Goal: Information Seeking & Learning: Find specific fact

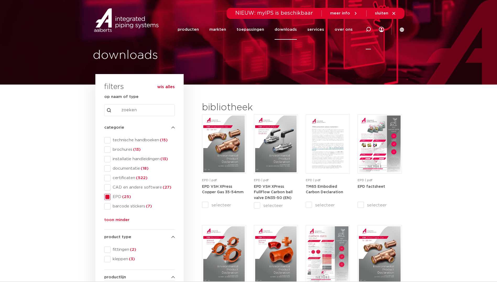
click at [368, 24] on div at bounding box center [368, 29] width 5 height 40
paste input "0860301"
type input "0860301"
click button "Zoeken" at bounding box center [0, 0] width 0 height 0
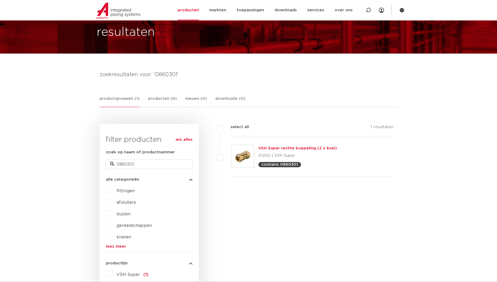
click at [247, 160] on img at bounding box center [243, 156] width 23 height 23
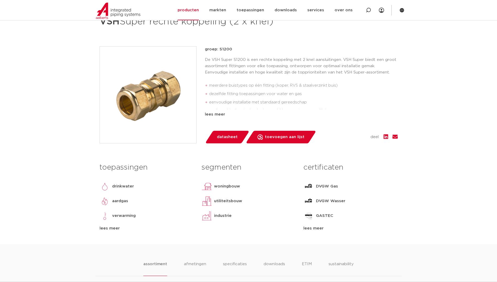
scroll to position [210, 0]
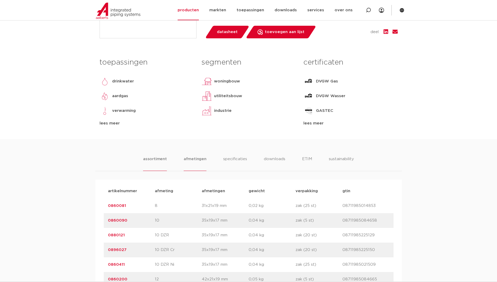
click at [191, 160] on li "afmetingen" at bounding box center [195, 163] width 23 height 15
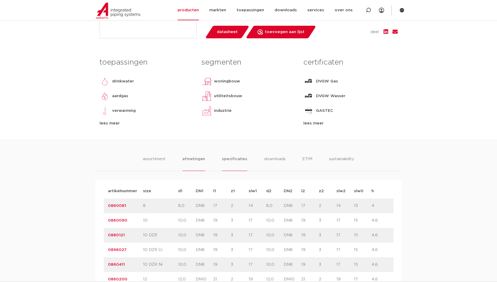
click at [227, 160] on li "specificaties" at bounding box center [234, 163] width 25 height 15
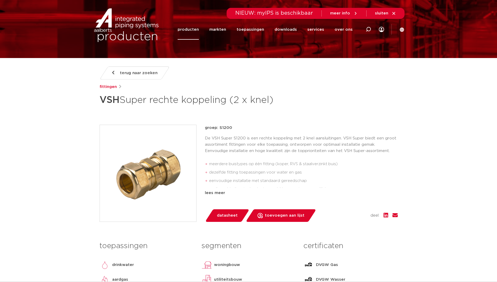
scroll to position [0, 0]
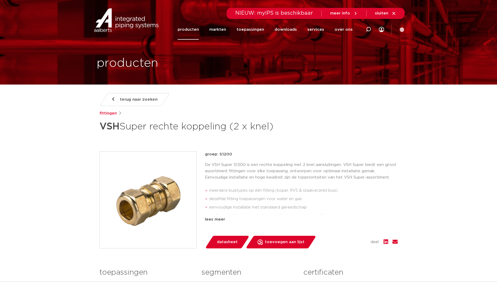
click at [111, 98] on link "terug naar zoeken" at bounding box center [134, 99] width 70 height 13
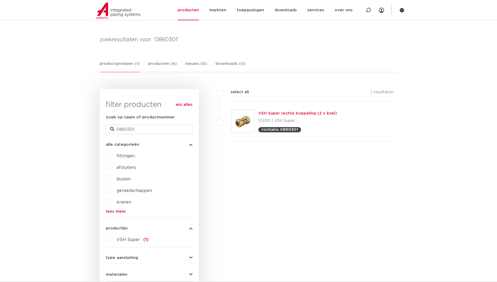
scroll to position [57, 0]
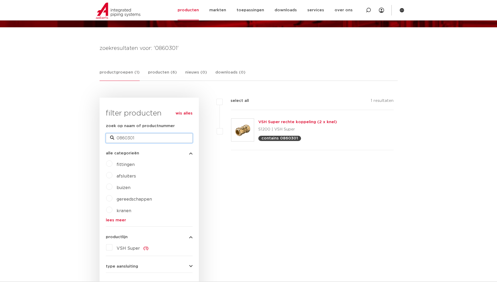
drag, startPoint x: 152, startPoint y: 137, endPoint x: 10, endPoint y: 154, distance: 142.8
type input "koper"
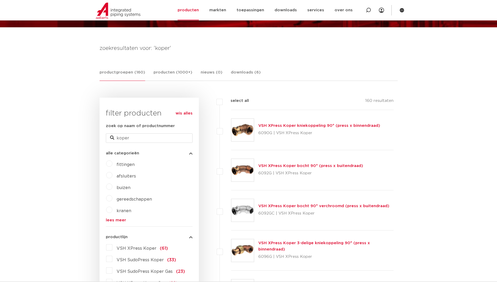
drag, startPoint x: 109, startPoint y: 163, endPoint x: 115, endPoint y: 168, distance: 8.2
click at [112, 163] on label "fittingen" at bounding box center [123, 163] width 22 height 8
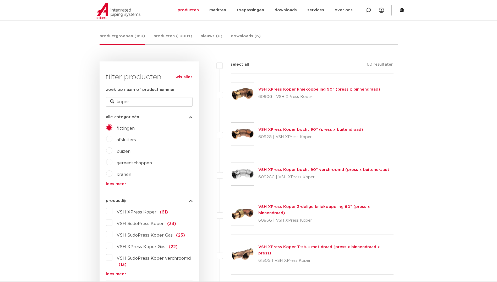
scroll to position [105, 0]
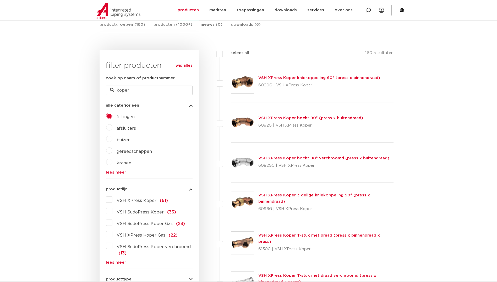
click at [112, 200] on label "VSH XPress Koper (61)" at bounding box center [140, 199] width 56 height 8
click at [0, 0] on input "VSH XPress Koper (61)" at bounding box center [0, 0] width 0 height 0
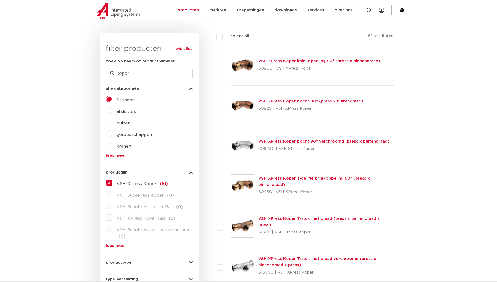
scroll to position [131, 0]
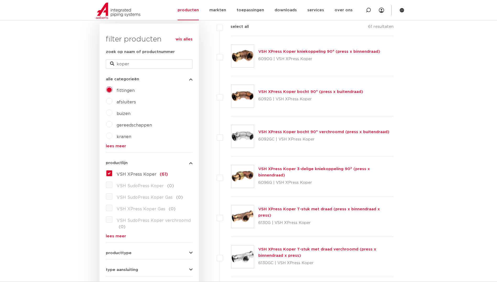
click at [123, 145] on link "lees meer" at bounding box center [149, 146] width 87 height 4
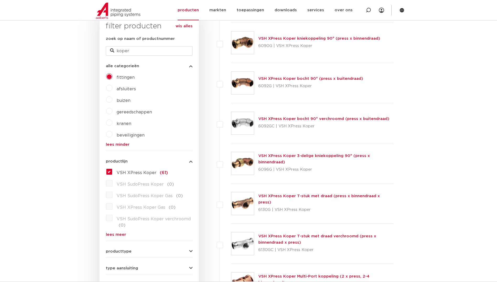
scroll to position [157, 0]
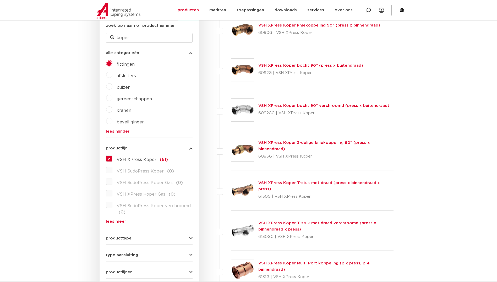
click at [112, 160] on label "VSH XPress Koper (61)" at bounding box center [140, 158] width 56 height 8
click at [0, 0] on input "VSH XPress Koper (61)" at bounding box center [0, 0] width 0 height 0
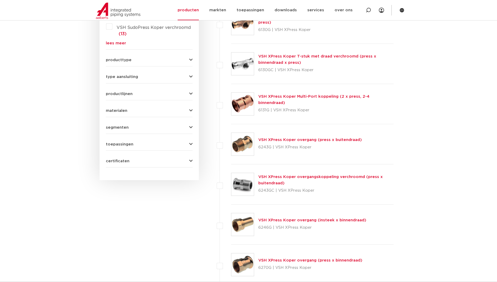
scroll to position [315, 0]
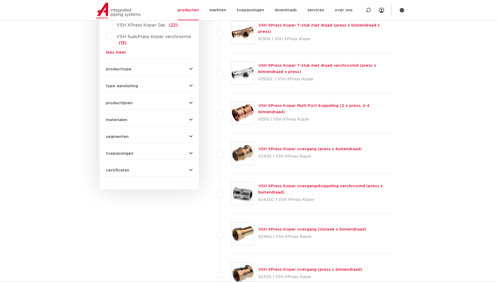
click at [328, 109] on link "VSH XPress Koper Multi-Port koppeling (2 x press, 2-4 binnendraad)" at bounding box center [314, 109] width 111 height 10
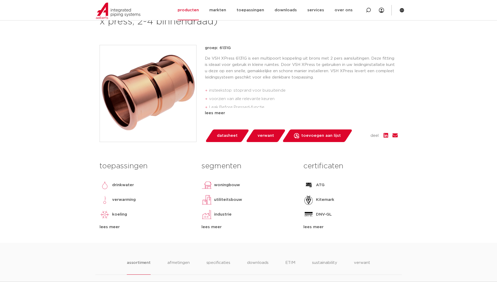
scroll to position [105, 0]
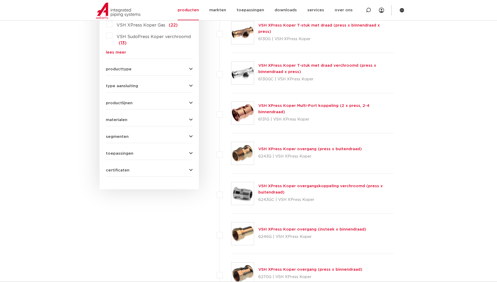
scroll to position [341, 0]
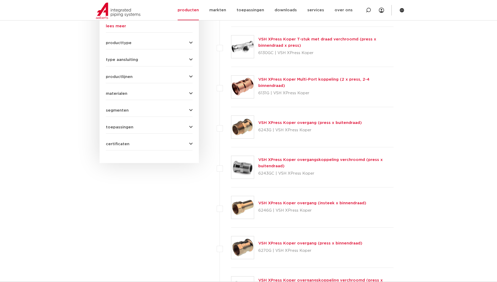
click at [278, 204] on link "VSH XPress Koper overgang (insteek x binnendraad)" at bounding box center [313, 203] width 108 height 4
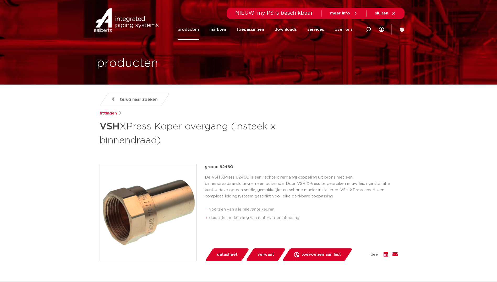
click at [198, 35] on link "producten" at bounding box center [188, 29] width 21 height 20
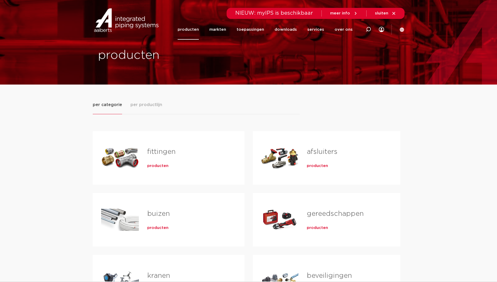
click at [154, 162] on div "producten" at bounding box center [187, 164] width 81 height 7
click at [156, 168] on span "producten" at bounding box center [157, 165] width 21 height 5
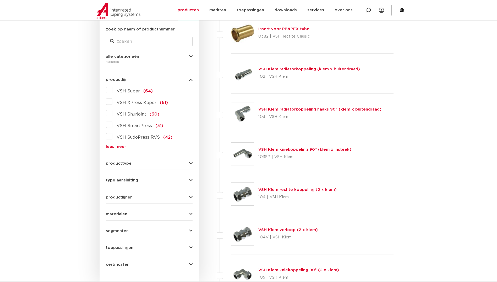
scroll to position [52, 0]
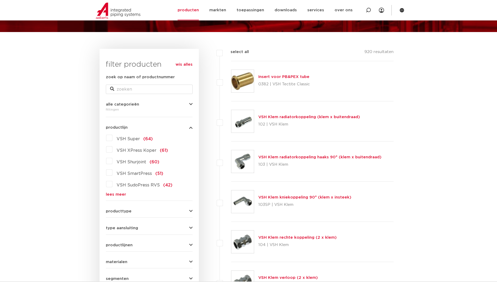
click at [126, 183] on span "VSH SudoPress RVS" at bounding box center [138, 185] width 43 height 4
click at [0, 0] on input "VSH SudoPress RVS (42)" at bounding box center [0, 0] width 0 height 0
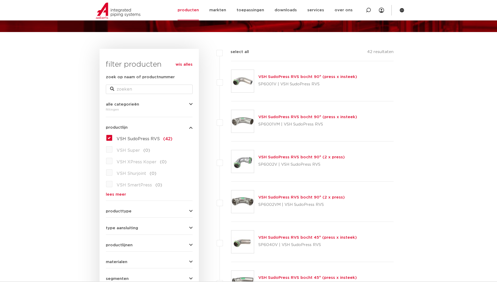
click at [281, 158] on link "VSH SudoPress RVS bocht 90° (2 x press)" at bounding box center [302, 157] width 87 height 4
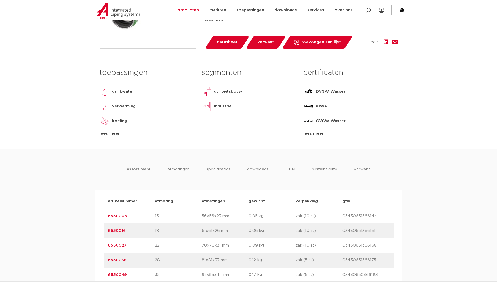
scroll to position [262, 0]
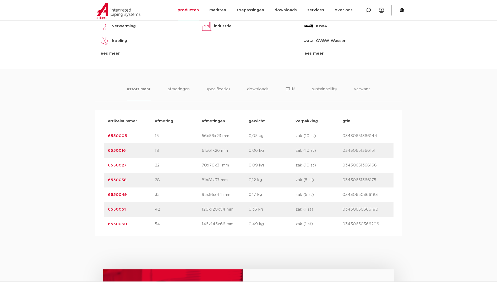
drag, startPoint x: 126, startPoint y: 180, endPoint x: 94, endPoint y: 182, distance: 32.0
click at [94, 182] on div "assortiment [GEOGRAPHIC_DATA] specificaties downloads ETIM sustainability verwa…" at bounding box center [248, 152] width 497 height 166
drag, startPoint x: 94, startPoint y: 182, endPoint x: 116, endPoint y: 181, distance: 21.5
copy link "6550038"
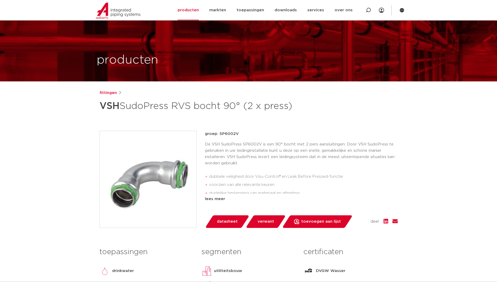
scroll to position [0, 0]
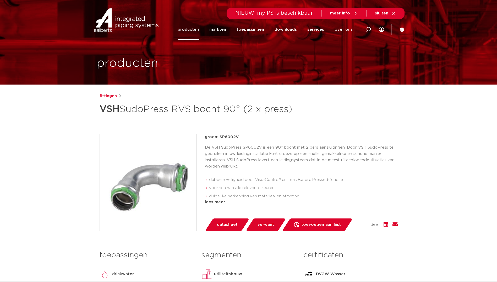
click at [199, 33] on link "producten" at bounding box center [188, 29] width 21 height 20
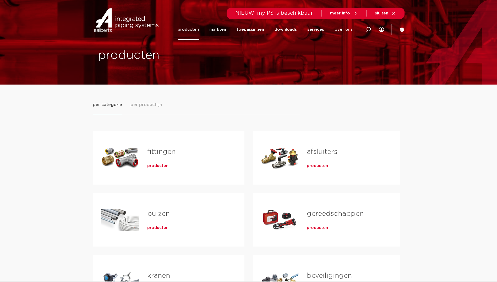
click at [163, 165] on span "producten" at bounding box center [157, 165] width 21 height 5
drag, startPoint x: 0, startPoint y: 0, endPoint x: 152, endPoint y: 103, distance: 183.4
click at [152, 103] on span "per productlijn" at bounding box center [147, 104] width 32 height 6
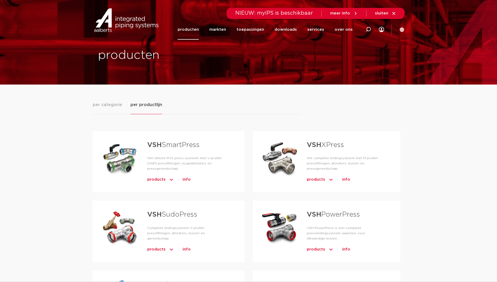
click at [99, 105] on span "per categorie" at bounding box center [107, 104] width 29 height 6
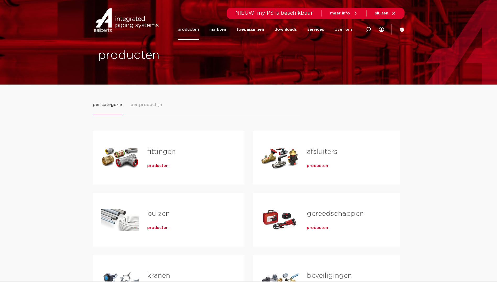
click at [158, 165] on span "producten" at bounding box center [157, 165] width 21 height 5
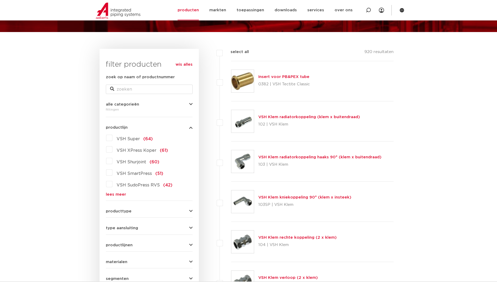
click at [112, 148] on label "VSH XPress Koper (61)" at bounding box center [140, 149] width 56 height 8
click at [0, 0] on input "VSH XPress Koper (61)" at bounding box center [0, 0] width 0 height 0
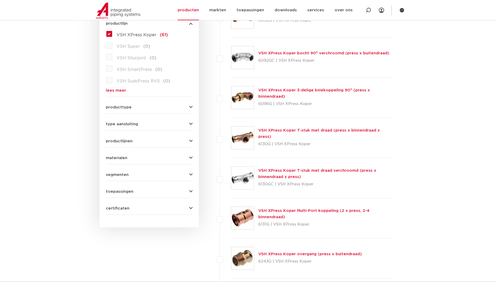
scroll to position [157, 0]
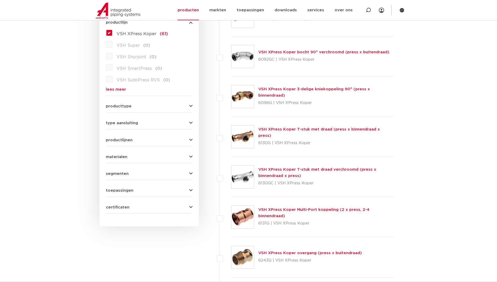
drag, startPoint x: 268, startPoint y: 221, endPoint x: 259, endPoint y: 222, distance: 9.7
click at [259, 222] on p "6131G | VSH XPress Koper" at bounding box center [327, 223] width 136 height 8
copy p "6131G"
drag, startPoint x: 271, startPoint y: 260, endPoint x: 259, endPoint y: 260, distance: 12.6
click at [259, 260] on p "6243G | VSH XPress Koper" at bounding box center [311, 260] width 104 height 8
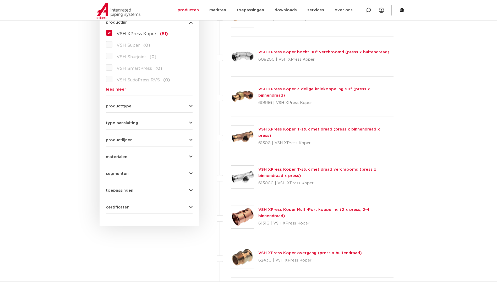
copy p "6243G"
drag, startPoint x: 269, startPoint y: 220, endPoint x: 259, endPoint y: 221, distance: 10.2
click at [259, 221] on p "6131G | VSH XPress Koper" at bounding box center [327, 223] width 136 height 8
copy p "6131G"
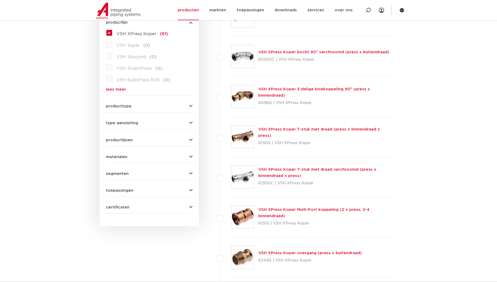
click at [262, 258] on p "6243G | VSH XPress Koper" at bounding box center [311, 260] width 104 height 8
copy p "6243G"
drag, startPoint x: 268, startPoint y: 220, endPoint x: 258, endPoint y: 220, distance: 10.8
click at [258, 220] on div "VSH XPress Koper Multi-Port koppeling (2 x press, 2-4 binnendraad) 6131G | VSH …" at bounding box center [312, 217] width 163 height 40
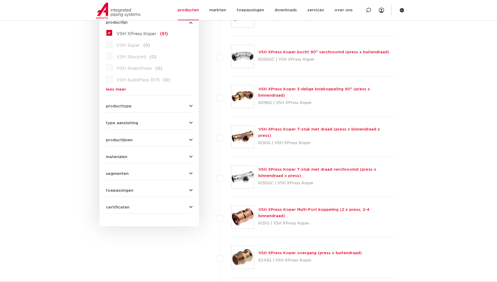
copy p "6131G"
drag, startPoint x: 271, startPoint y: 261, endPoint x: 258, endPoint y: 261, distance: 12.9
click at [258, 261] on div "VSH XPress Koper overgang (press x buitendraad) 6243G | VSH XPress Koper" at bounding box center [312, 257] width 163 height 40
drag, startPoint x: 258, startPoint y: 261, endPoint x: 261, endPoint y: 260, distance: 2.9
copy p "6243G"
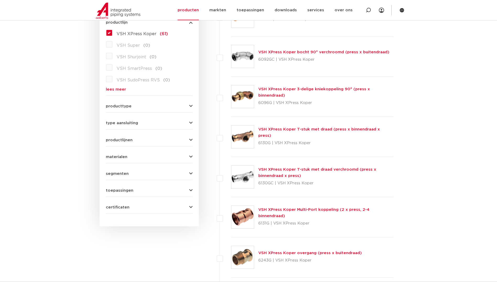
click at [266, 220] on p "6131G | VSH XPress Koper" at bounding box center [327, 223] width 136 height 8
copy p "6131G"
click at [264, 259] on p "6243G | VSH XPress Koper" at bounding box center [311, 260] width 104 height 8
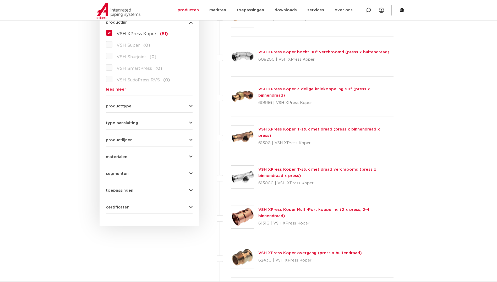
copy p "6243G"
click at [266, 219] on p "6131G | VSH XPress Koper" at bounding box center [327, 223] width 136 height 8
copy p "6131G"
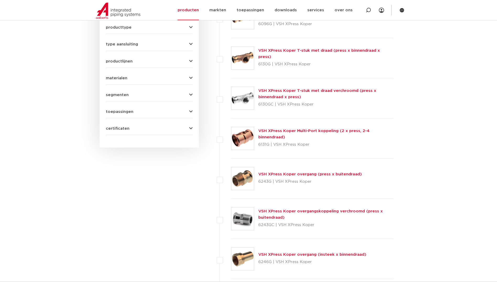
scroll to position [262, 0]
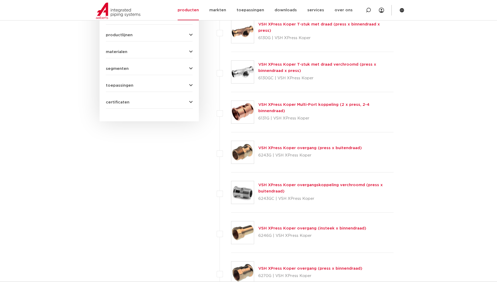
click at [267, 235] on p "6246G | VSH XPress Koper" at bounding box center [313, 235] width 108 height 8
click at [266, 235] on p "6246G | VSH XPress Koper" at bounding box center [313, 235] width 108 height 8
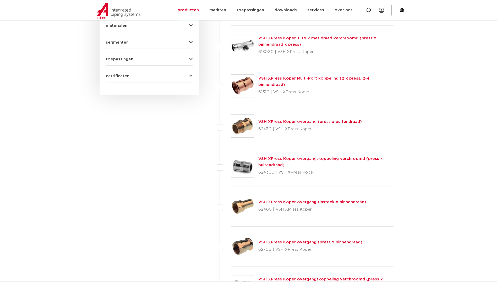
click at [265, 247] on p "6270G | VSH XPress Koper" at bounding box center [311, 249] width 104 height 8
click at [266, 129] on p "6243G | VSH XPress Koper" at bounding box center [311, 129] width 104 height 8
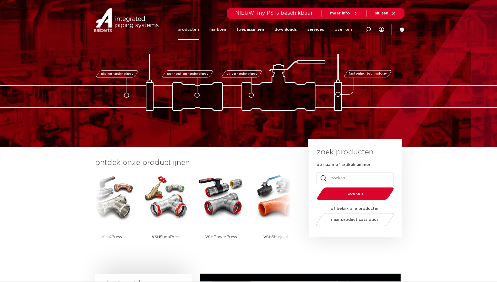
click at [191, 28] on link "producten" at bounding box center [188, 29] width 21 height 20
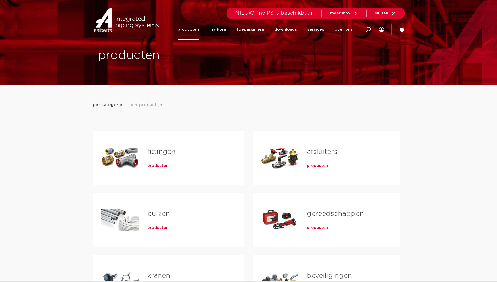
click at [155, 166] on span "producten" at bounding box center [157, 165] width 21 height 5
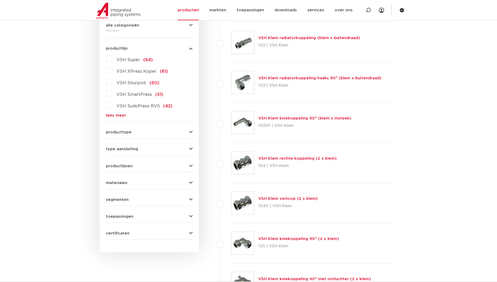
scroll to position [131, 0]
click at [112, 71] on label "VSH XPress Koper (61)" at bounding box center [140, 70] width 56 height 8
click at [0, 0] on input "VSH XPress Koper (61)" at bounding box center [0, 0] width 0 height 0
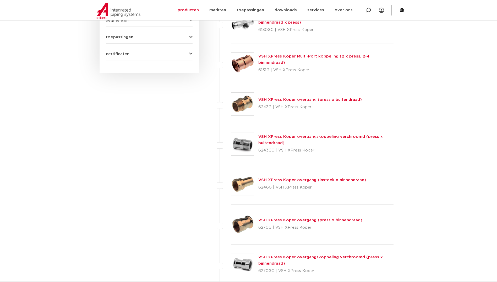
scroll to position [315, 0]
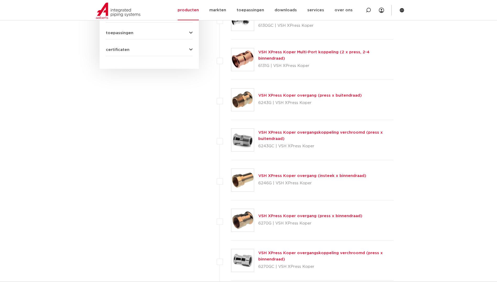
click at [265, 184] on p "6246G | VSH XPress Koper" at bounding box center [313, 183] width 108 height 8
click at [268, 183] on p "6246G | VSH XPress Koper" at bounding box center [313, 183] width 108 height 8
copy p "6246G"
click at [261, 223] on p "6270G | VSH XPress Koper" at bounding box center [311, 223] width 104 height 8
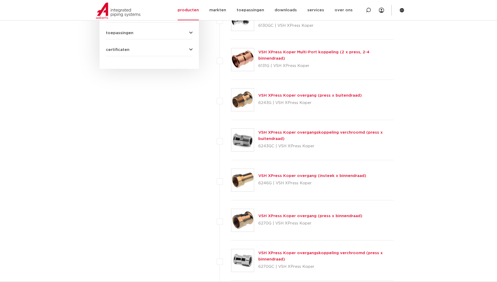
click at [261, 223] on p "6270G | VSH XPress Koper" at bounding box center [311, 223] width 104 height 8
copy p "6270G"
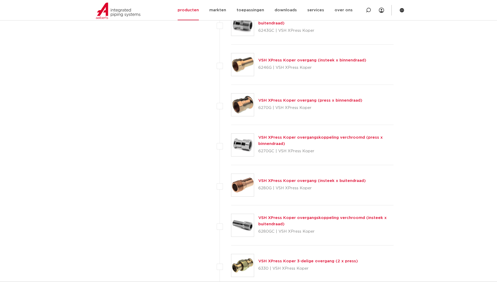
scroll to position [446, 0]
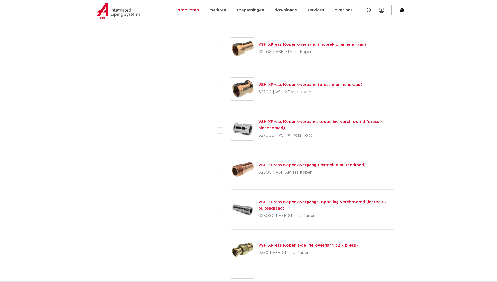
click at [263, 173] on p "6280G | VSH XPress Koper" at bounding box center [313, 172] width 108 height 8
copy p "6280G"
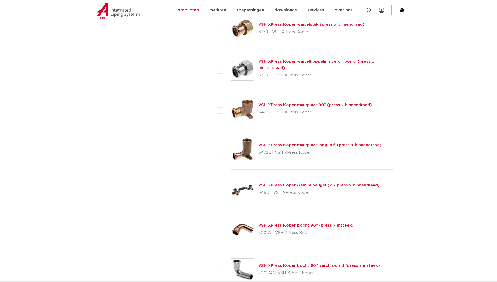
scroll to position [865, 0]
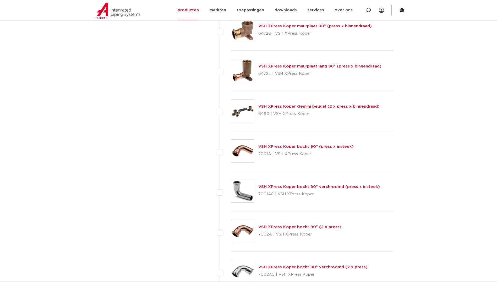
click at [266, 154] on p "7001A | VSH XPress Koper" at bounding box center [306, 154] width 95 height 8
copy p "7001A"
click at [263, 236] on p "7002A | VSH XPress Koper" at bounding box center [300, 234] width 83 height 8
click at [262, 236] on p "7002A | VSH XPress Koper" at bounding box center [300, 234] width 83 height 8
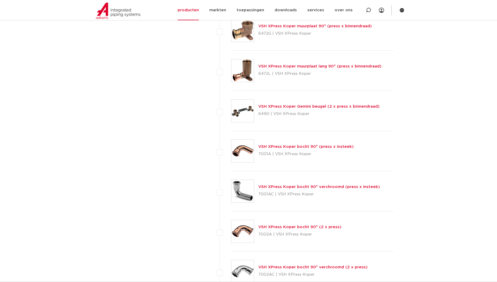
copy p "7002A"
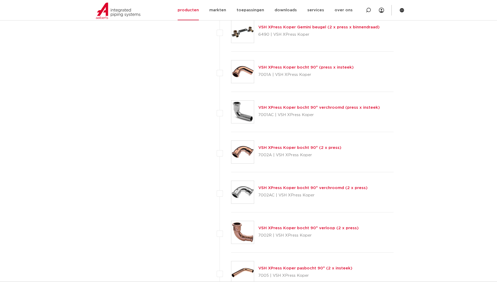
scroll to position [970, 0]
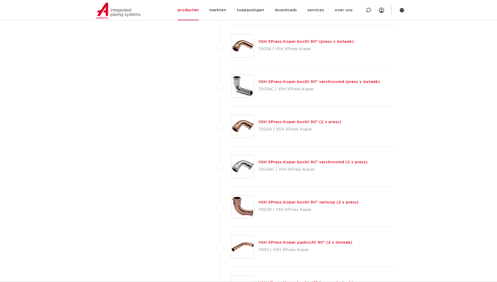
click at [267, 209] on p "7002R | VSH XPress Koper" at bounding box center [309, 209] width 100 height 8
copy p "7002R"
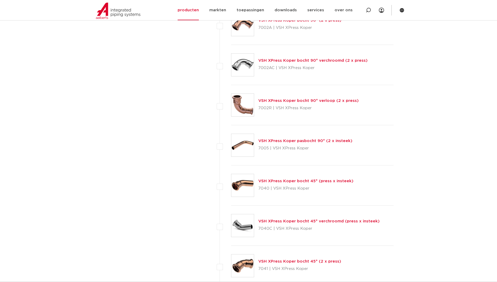
scroll to position [1075, 0]
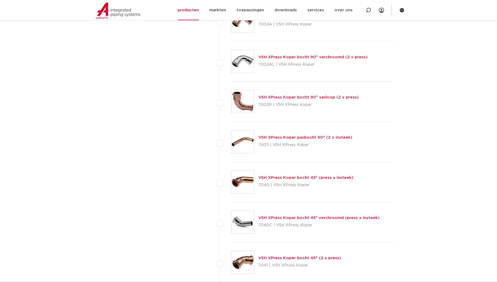
click at [266, 183] on p "7040 | VSH XPress Koper" at bounding box center [306, 185] width 95 height 8
copy p "7040"
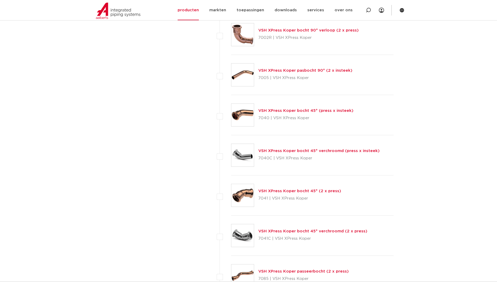
scroll to position [1180, 0]
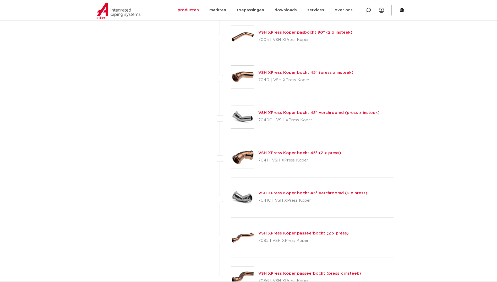
click at [264, 160] on p "7041 | VSH XPress Koper" at bounding box center [300, 160] width 83 height 8
drag, startPoint x: 264, startPoint y: 160, endPoint x: 260, endPoint y: 163, distance: 4.1
copy p "7041"
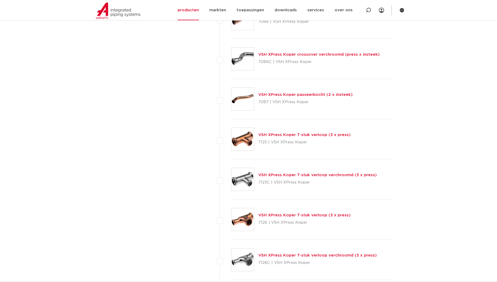
scroll to position [1442, 0]
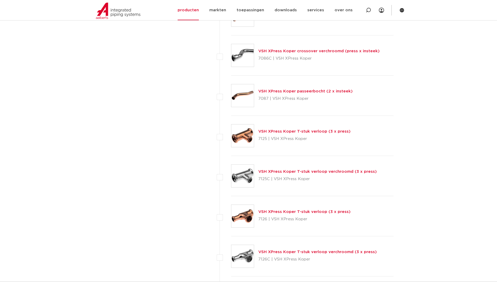
click at [259, 140] on p "7125 | VSH XPress Koper" at bounding box center [305, 139] width 92 height 8
copy p "7125"
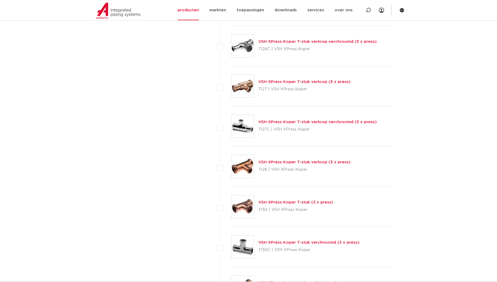
scroll to position [1652, 0]
click at [262, 169] on p "7128 | VSH XPress Koper" at bounding box center [305, 169] width 92 height 8
click at [261, 169] on p "7128 | VSH XPress Koper" at bounding box center [305, 169] width 92 height 8
copy p "7128"
click at [260, 211] on p "7130 | VSH XPress Koper" at bounding box center [296, 210] width 75 height 8
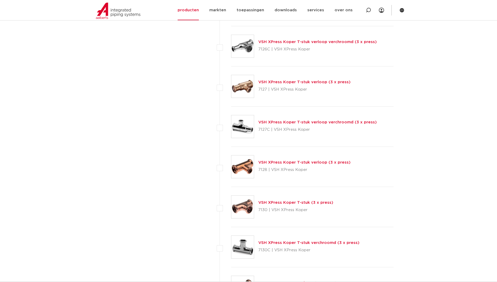
click at [259, 211] on p "7130 | VSH XPress Koper" at bounding box center [296, 210] width 75 height 8
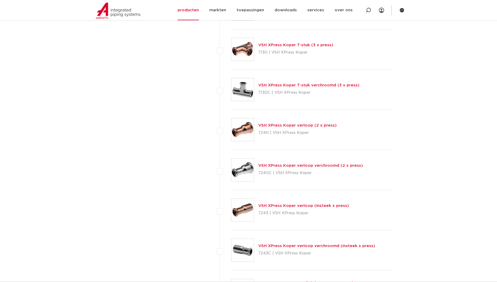
scroll to position [1914, 0]
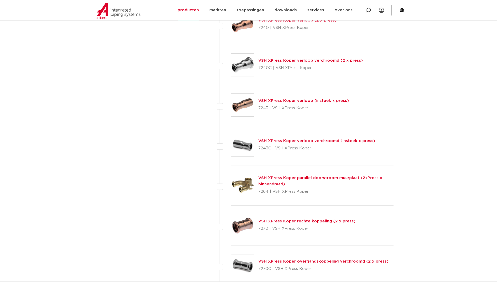
click at [261, 227] on p "7270 | VSH XPress Koper" at bounding box center [307, 228] width 97 height 8
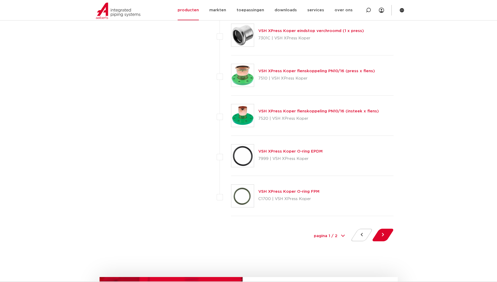
scroll to position [2334, 0]
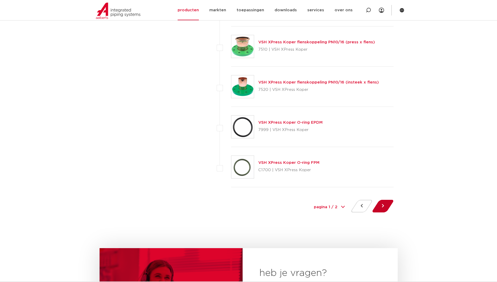
click at [382, 204] on button at bounding box center [383, 206] width 15 height 13
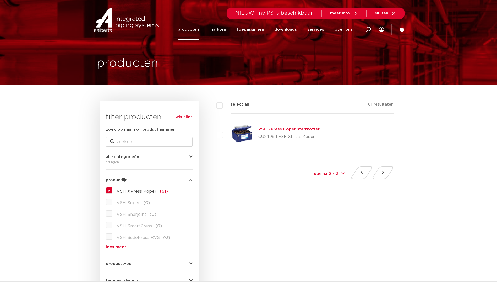
click at [112, 191] on label "VSH XPress Koper (61)" at bounding box center [140, 190] width 56 height 8
click at [0, 0] on input "VSH XPress Koper (61)" at bounding box center [0, 0] width 0 height 0
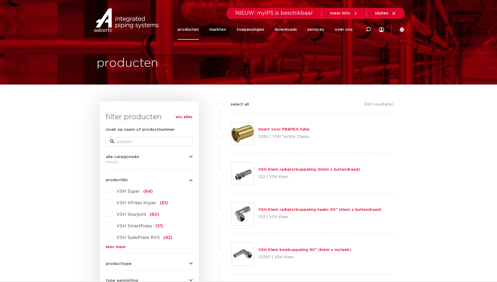
click at [118, 245] on link "lees meer" at bounding box center [149, 247] width 87 height 4
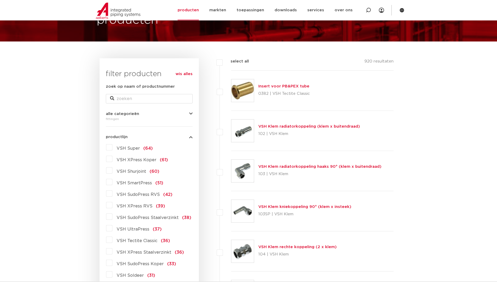
scroll to position [52, 0]
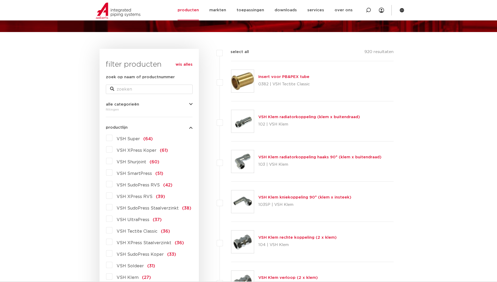
click at [112, 255] on label "VSH SudoPress Koper (33)" at bounding box center [144, 253] width 64 height 8
click at [0, 0] on input "VSH SudoPress Koper (33)" at bounding box center [0, 0] width 0 height 0
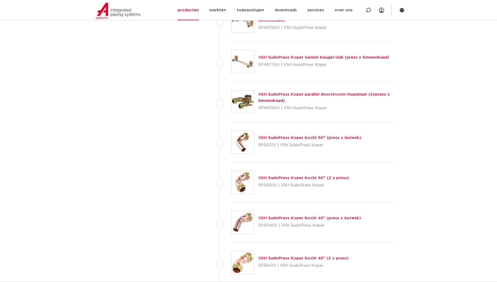
scroll to position [708, 0]
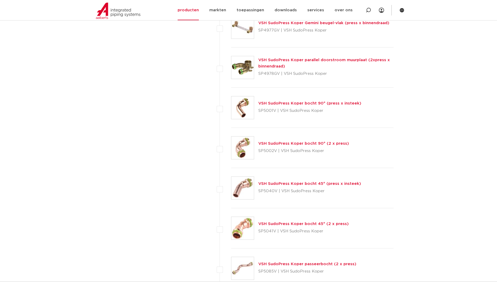
click at [271, 152] on p "SP5002V | VSH SudoPress Koper" at bounding box center [304, 151] width 91 height 8
copy p "SP5002V"
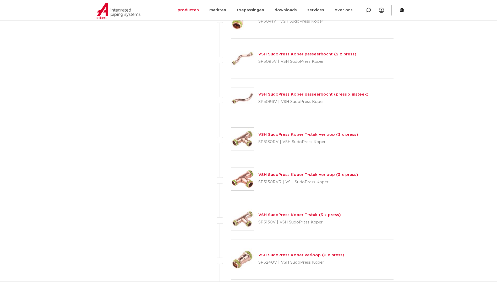
scroll to position [892, 0]
